Goal: Find specific page/section: Find specific page/section

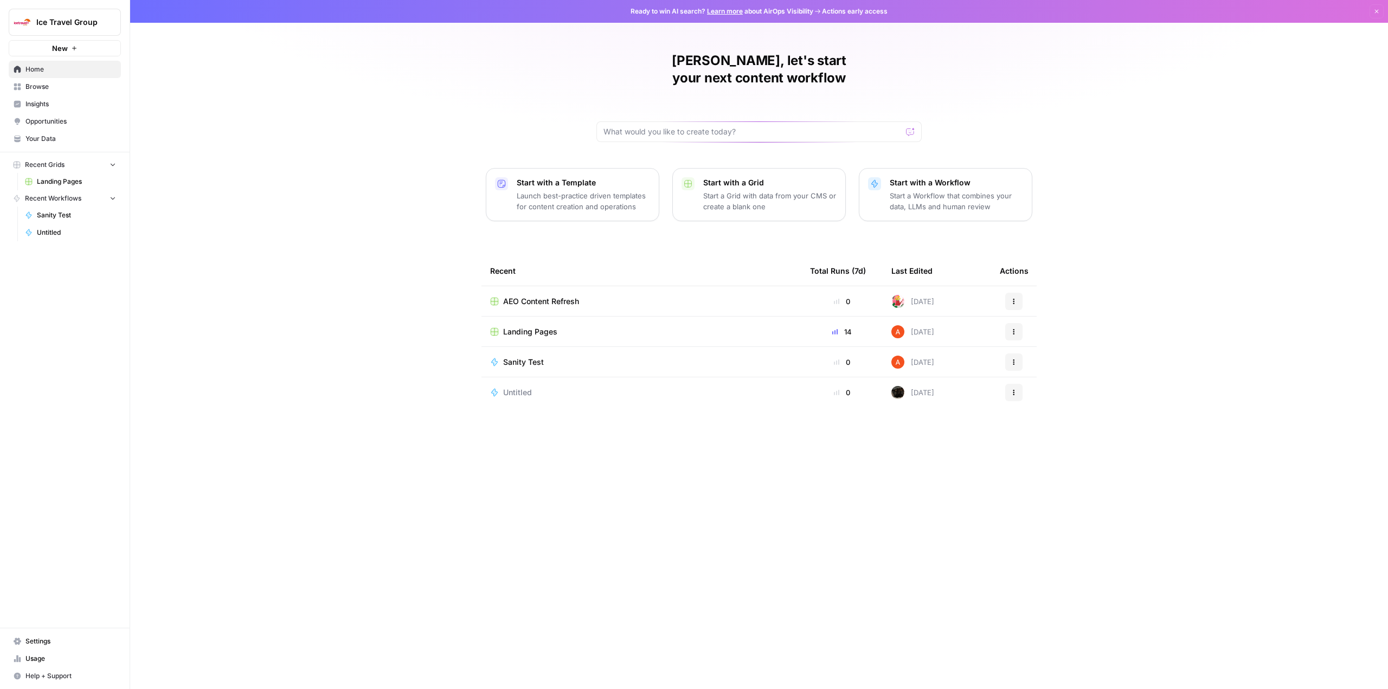
click at [48, 88] on span "Browse" at bounding box center [70, 87] width 91 height 10
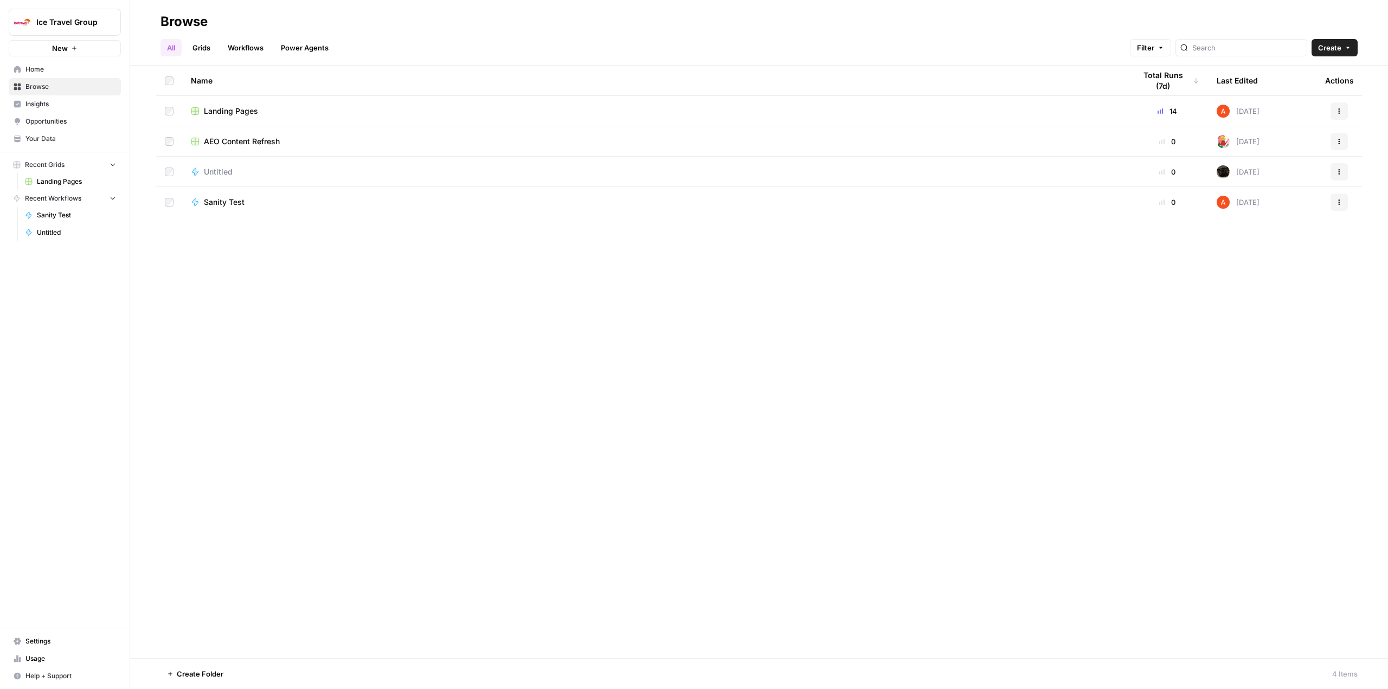
drag, startPoint x: 202, startPoint y: 48, endPoint x: 206, endPoint y: 57, distance: 9.8
click at [203, 47] on link "Grids" at bounding box center [201, 47] width 31 height 17
click at [245, 106] on span "Landing Pages" at bounding box center [231, 111] width 54 height 11
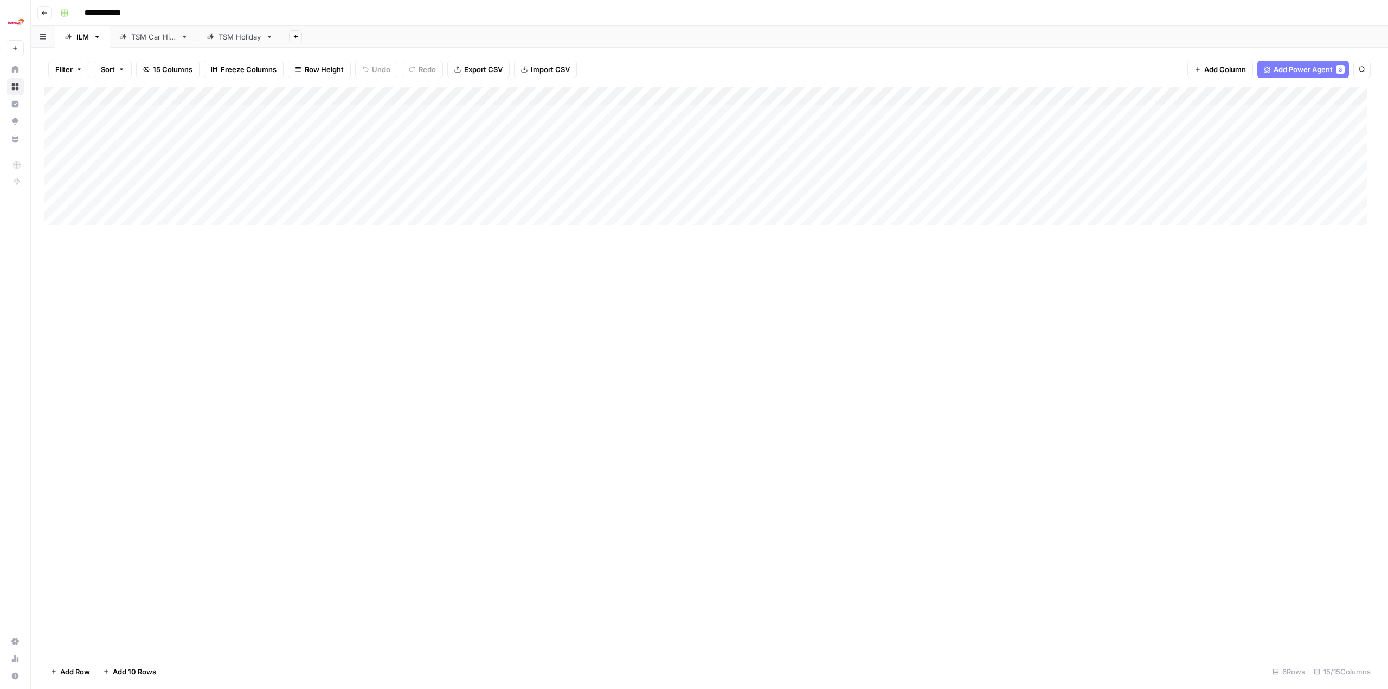
click at [155, 37] on div "TSM Car Hire" at bounding box center [153, 36] width 45 height 11
